Goal: Information Seeking & Learning: Learn about a topic

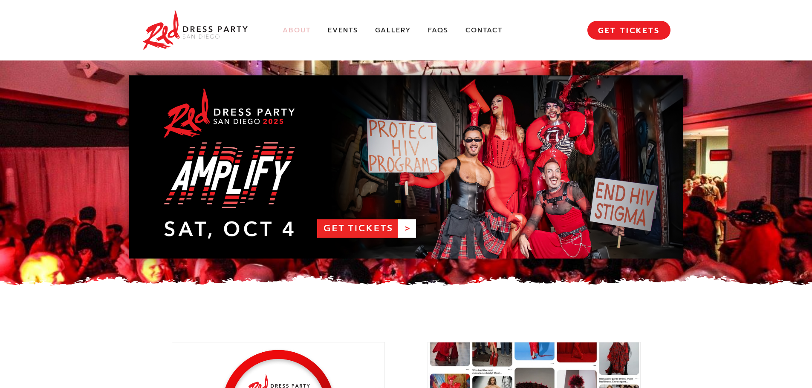
click at [295, 28] on link "About" at bounding box center [297, 30] width 28 height 9
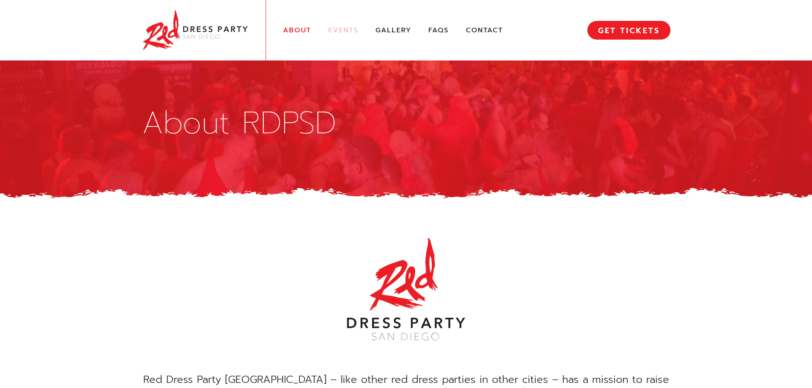
click at [350, 27] on link "Events" at bounding box center [343, 30] width 30 height 9
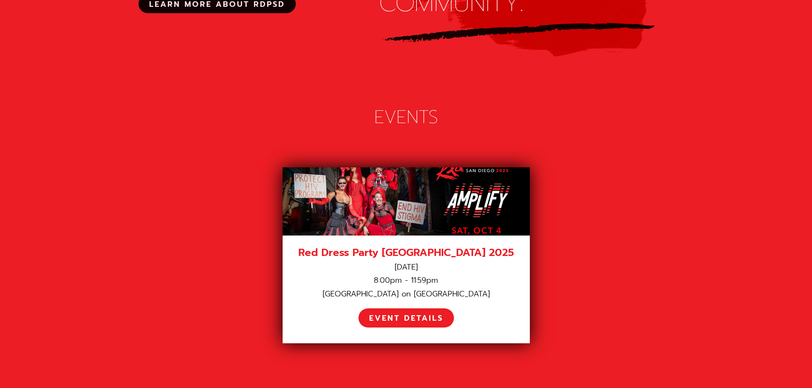
scroll to position [1196, 0]
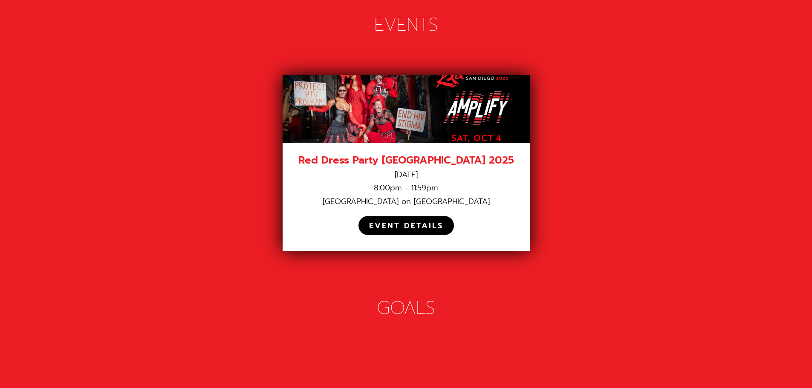
click at [408, 221] on div "EVENT DETAILS" at bounding box center [406, 226] width 74 height 10
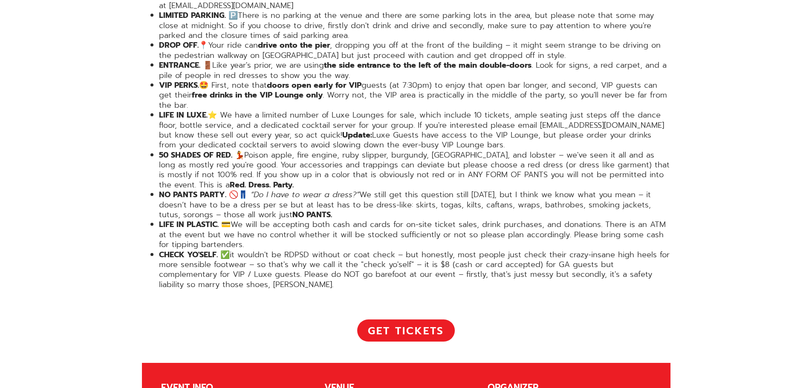
scroll to position [1620, 0]
